Goal: Task Accomplishment & Management: Use online tool/utility

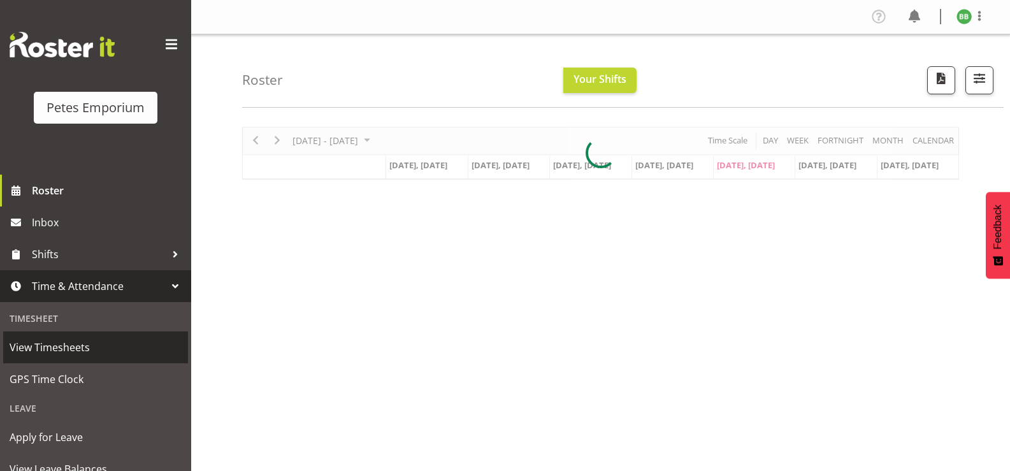
click at [127, 344] on span "View Timesheets" at bounding box center [96, 347] width 172 height 19
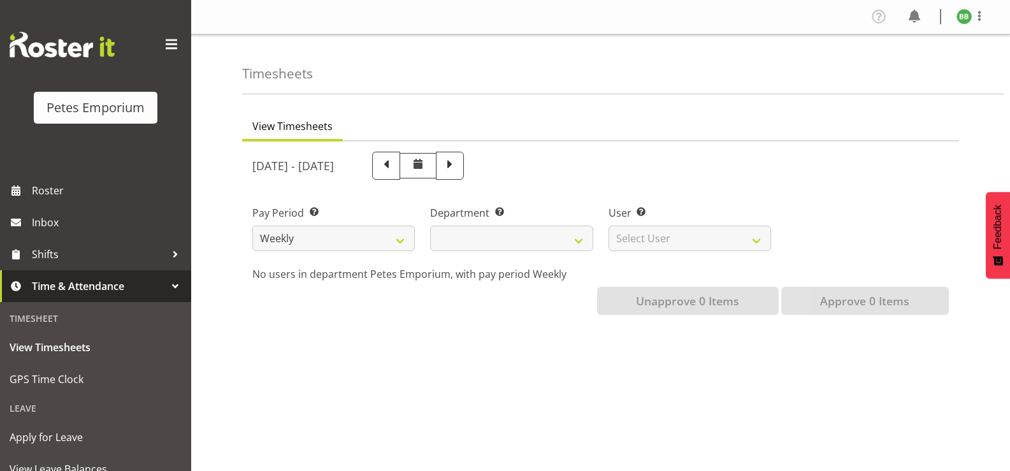
select select
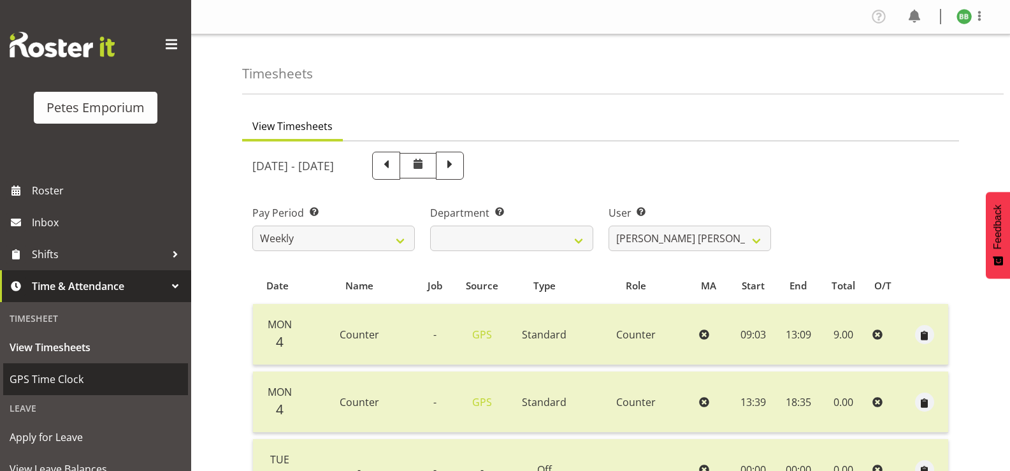
click at [84, 380] on span "GPS Time Clock" at bounding box center [96, 379] width 172 height 19
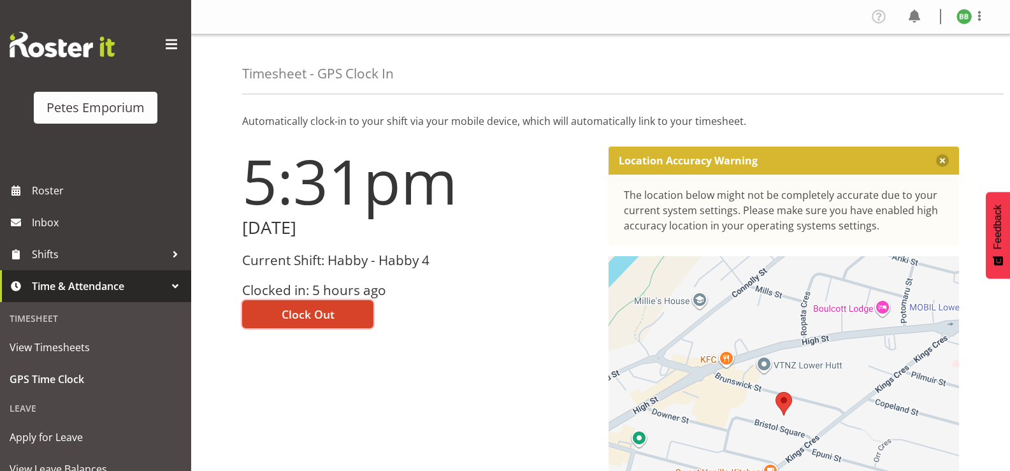
click at [314, 316] on span "Clock Out" at bounding box center [308, 314] width 53 height 17
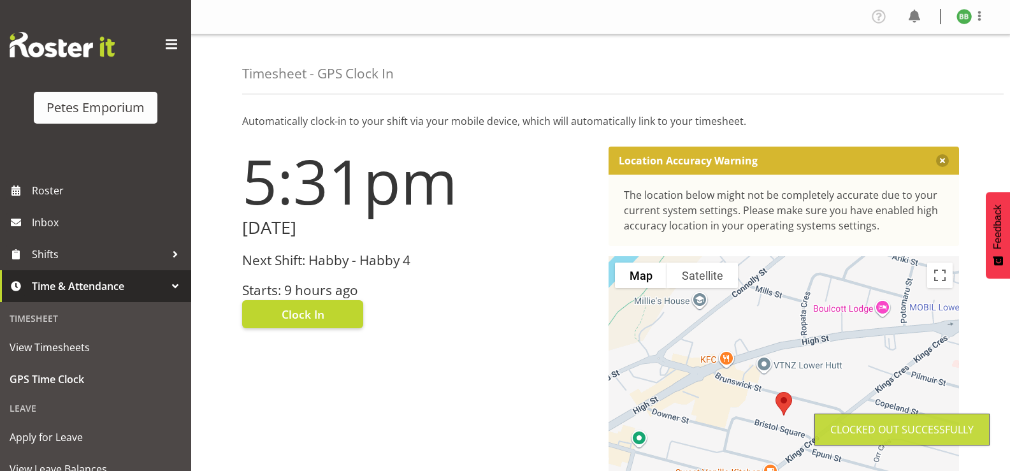
click at [961, 19] on img at bounding box center [964, 16] width 15 height 15
click at [906, 63] on link "Log Out" at bounding box center [926, 66] width 122 height 23
